Goal: Information Seeking & Learning: Learn about a topic

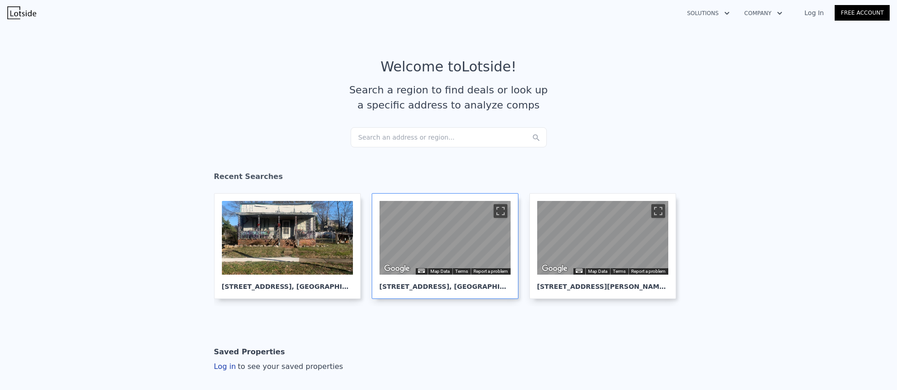
click at [439, 284] on div "[STREET_ADDRESS]" at bounding box center [444, 283] width 131 height 16
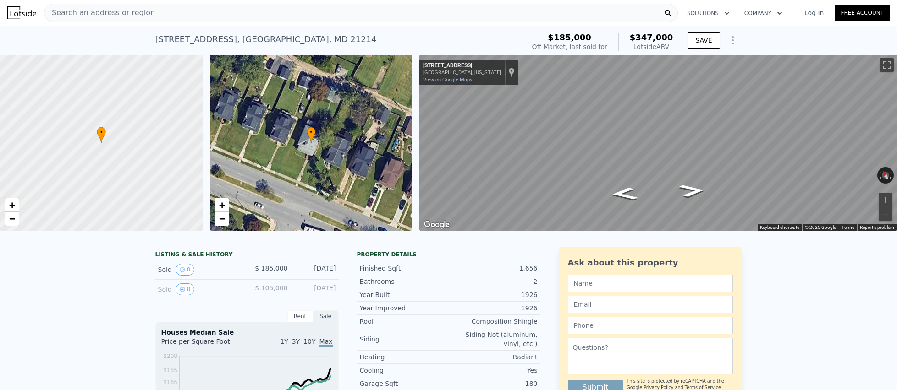
click at [145, 10] on div "Search an address or region" at bounding box center [361, 13] width 634 height 18
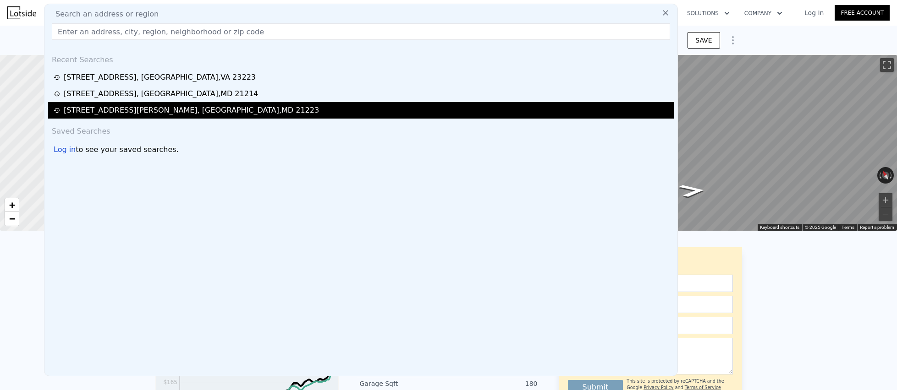
click at [126, 108] on div "[STREET_ADDRESS][PERSON_NAME]" at bounding box center [191, 110] width 255 height 11
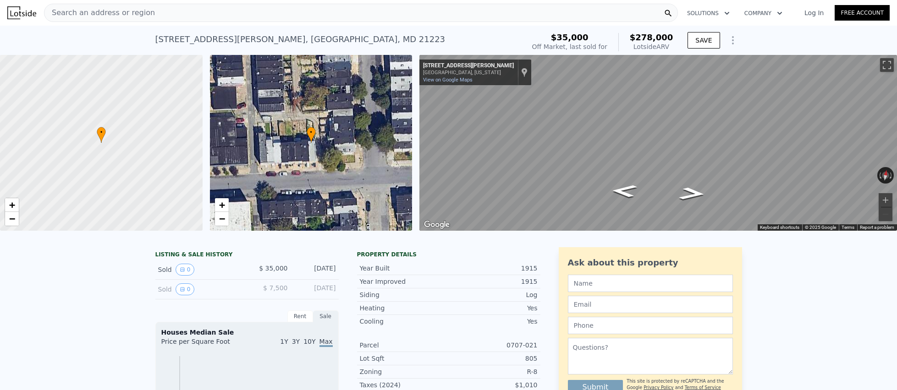
click at [159, 9] on div "Search an address or region" at bounding box center [361, 13] width 634 height 18
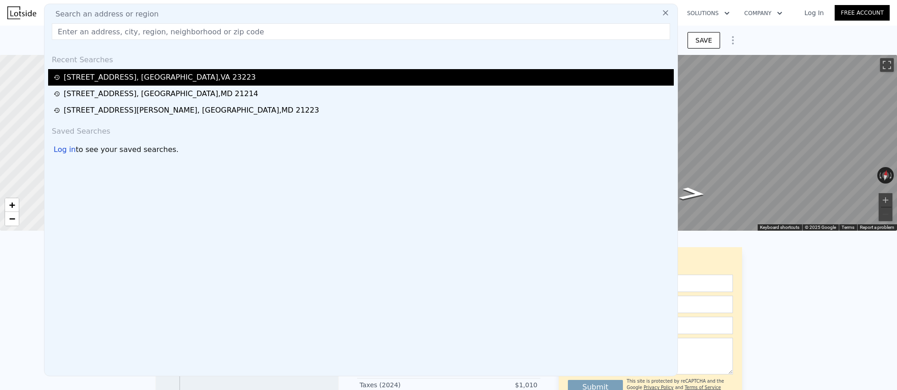
click at [151, 76] on div "[STREET_ADDRESS]" at bounding box center [160, 77] width 192 height 11
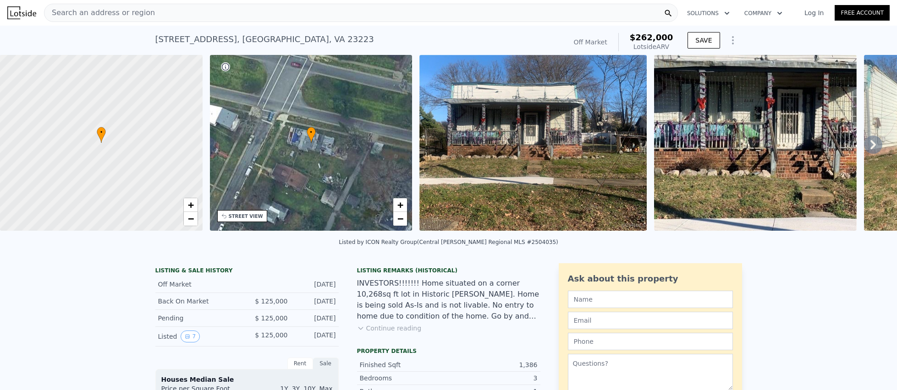
click at [177, 12] on div "Search an address or region" at bounding box center [361, 13] width 634 height 18
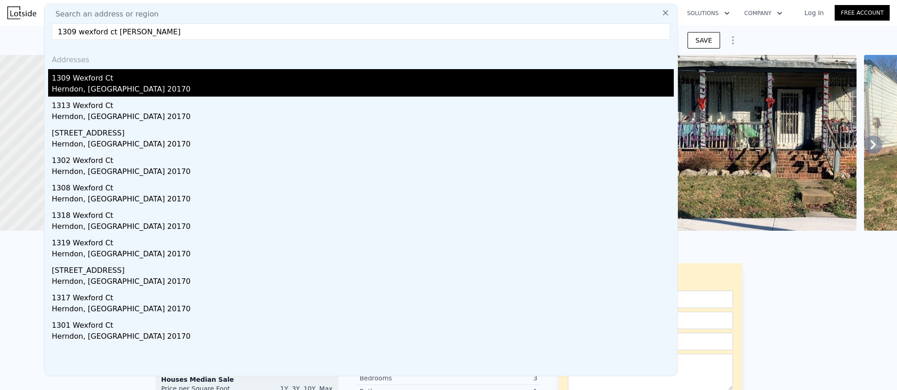
type input "1309 wexford ct [PERSON_NAME]"
click at [77, 77] on div "1309 Wexford Ct" at bounding box center [363, 76] width 622 height 15
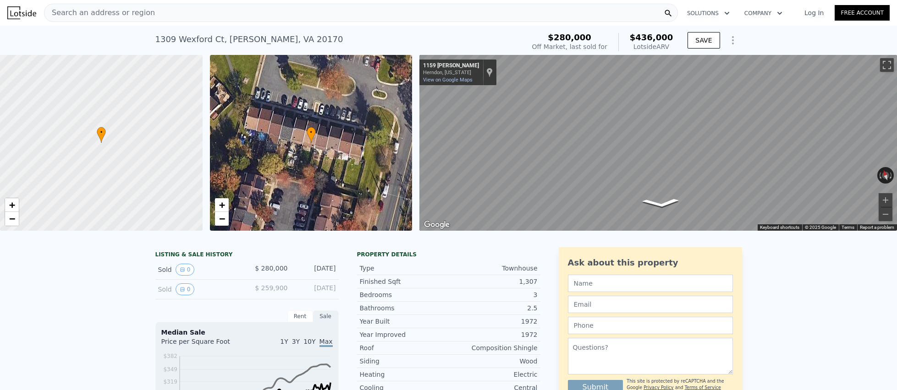
click at [219, 40] on div "[STREET_ADDRESS]" at bounding box center [249, 39] width 188 height 13
click at [667, 199] on icon "Go South, Lisa Ct" at bounding box center [661, 203] width 58 height 15
click at [667, 199] on icon "Go Southwest, Lisa Ct" at bounding box center [654, 203] width 59 height 15
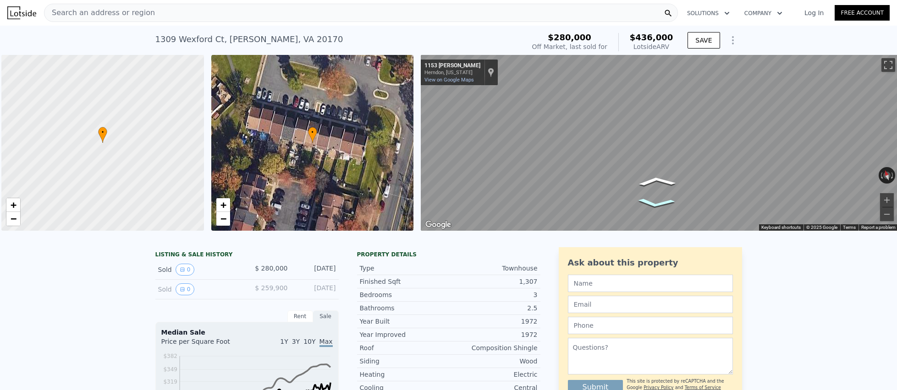
scroll to position [0, 2]
click at [667, 199] on icon "Go Southwest, Lisa Ct" at bounding box center [646, 202] width 66 height 19
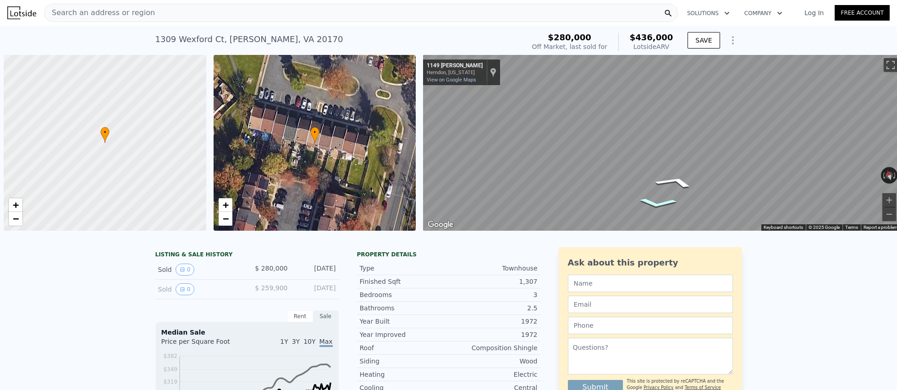
click at [656, 201] on icon "Go Southwest, Lisa Ct" at bounding box center [657, 203] width 60 height 15
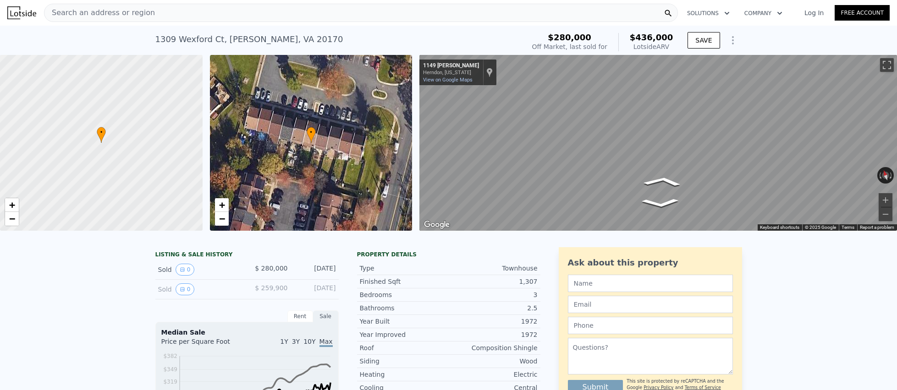
click at [321, 132] on div "• + −" at bounding box center [311, 143] width 203 height 176
click at [308, 133] on span "•" at bounding box center [311, 132] width 9 height 8
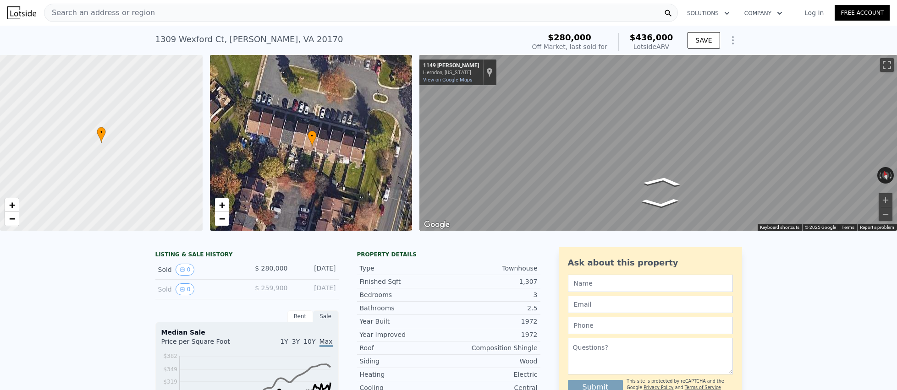
click at [309, 137] on span "•" at bounding box center [311, 136] width 9 height 8
click at [151, 9] on div "Search an address or region" at bounding box center [361, 12] width 634 height 18
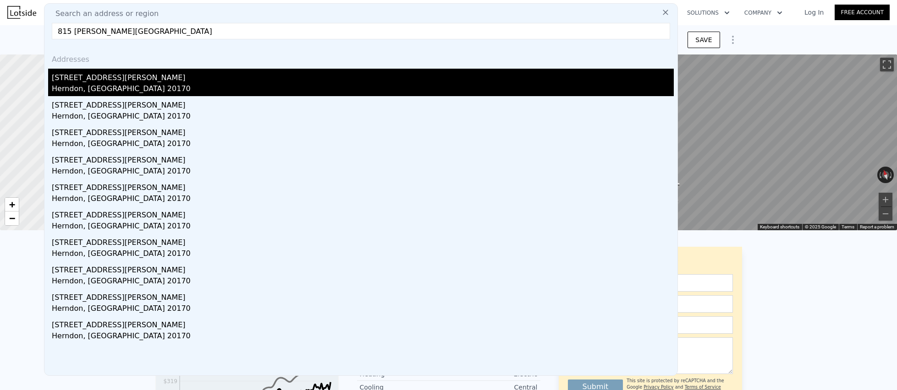
type input "815 [PERSON_NAME][GEOGRAPHIC_DATA]"
click at [71, 83] on div "Herndon, [GEOGRAPHIC_DATA] 20170" at bounding box center [363, 89] width 622 height 13
